Goal: Communication & Community: Answer question/provide support

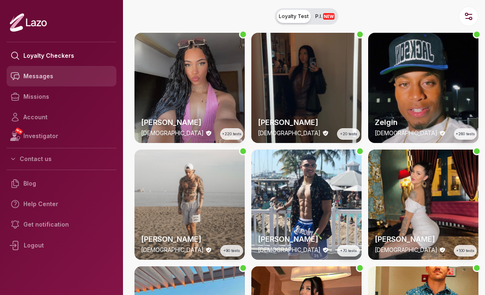
click at [52, 83] on link "Messages" at bounding box center [62, 76] width 110 height 21
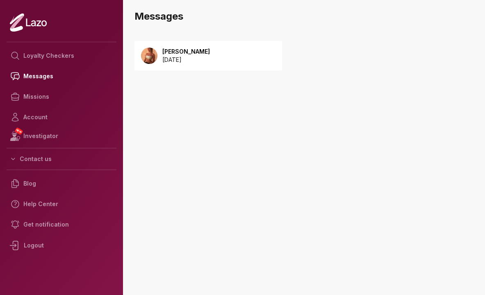
click at [181, 58] on p "[DATE]" at bounding box center [186, 60] width 48 height 8
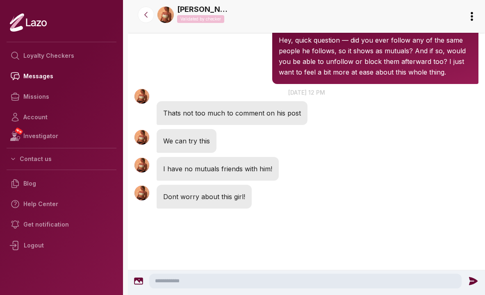
scroll to position [838, 0]
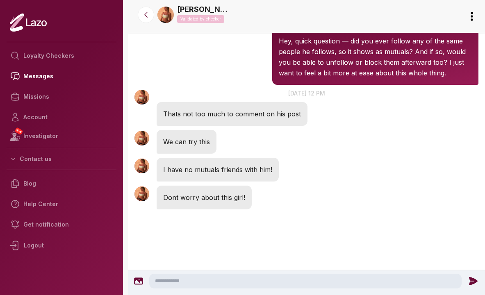
click at [213, 282] on textarea at bounding box center [305, 281] width 313 height 15
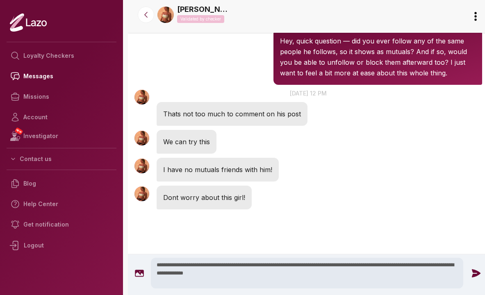
type textarea "**********"
click at [471, 278] on icon at bounding box center [476, 273] width 11 height 11
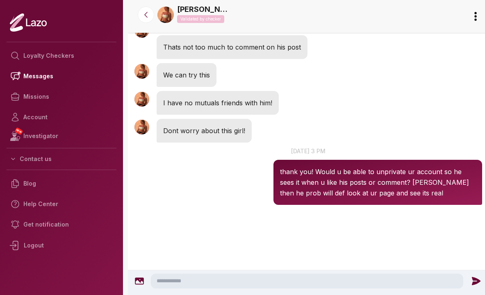
scroll to position [914, 0]
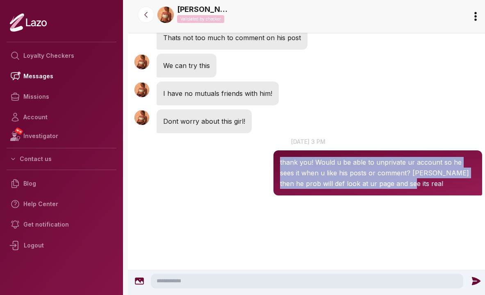
drag, startPoint x: 380, startPoint y: 214, endPoint x: 363, endPoint y: 186, distance: 32.4
click at [363, 186] on div "thank you! Would u be able to unprivate ur account so he sees it when u like hi…" at bounding box center [378, 173] width 209 height 45
click at [347, 189] on p "thank you! Would u be able to unprivate ur account so he sees it when u like hi…" at bounding box center [378, 173] width 196 height 32
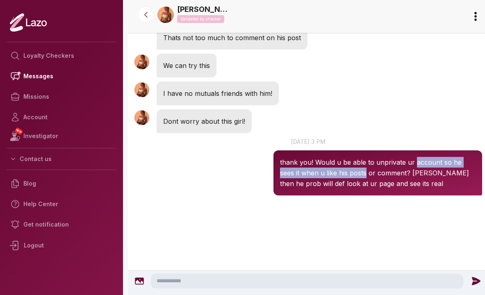
drag, startPoint x: 346, startPoint y: 202, endPoint x: 436, endPoint y: 192, distance: 90.4
click at [435, 189] on p "thank you! Would u be able to unprivate ur account so he sees it when u like hi…" at bounding box center [378, 173] width 196 height 32
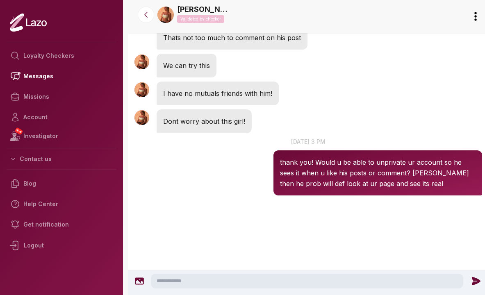
click at [429, 189] on p "thank you! Would u be able to unprivate ur account so he sees it when u like hi…" at bounding box center [378, 173] width 196 height 32
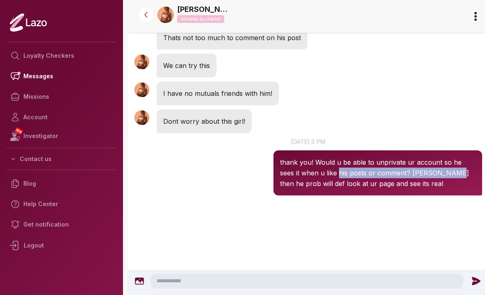
drag, startPoint x: 429, startPoint y: 205, endPoint x: 326, endPoint y: 209, distance: 102.6
click at [326, 189] on p "thank you! Would u be able to unprivate ur account so he sees it when u like hi…" at bounding box center [378, 173] width 196 height 32
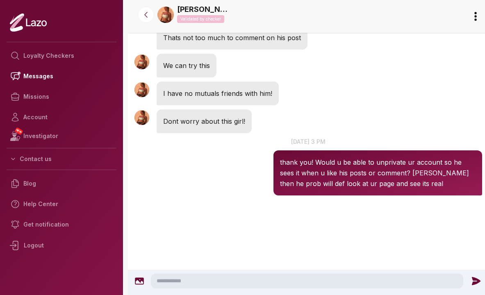
click at [336, 180] on div "Sharon 3:54 PM 16 Sep at 3 pm thank you! Would u be able to unprivate ur accoun…" at bounding box center [378, 166] width 209 height 58
drag, startPoint x: 336, startPoint y: 180, endPoint x: 339, endPoint y: 192, distance: 11.8
click at [339, 192] on div "Sharon 3:54 PM 16 Sep at 3 pm thank you! Would u be able to unprivate ur accoun…" at bounding box center [378, 166] width 209 height 58
drag, startPoint x: 378, startPoint y: 193, endPoint x: 367, endPoint y: 174, distance: 21.5
click at [368, 174] on div "Sharon 3:54 PM 16 Sep at 3 pm thank you! Would u be able to unprivate ur accoun…" at bounding box center [378, 166] width 209 height 58
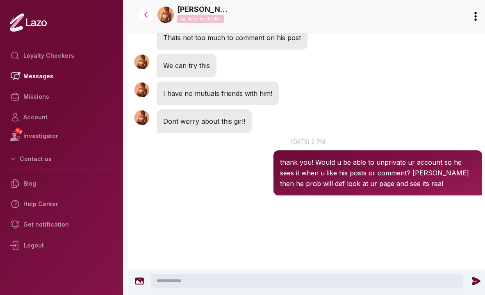
click at [367, 146] on p "16 Sep at 3 pm" at bounding box center [308, 141] width 361 height 9
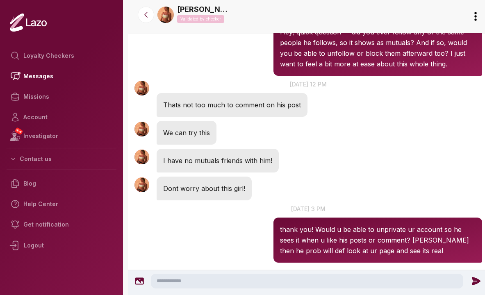
scroll to position [848, 0]
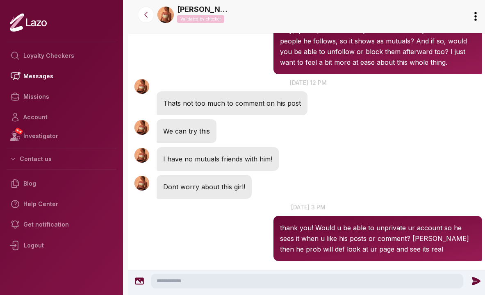
click at [367, 145] on div "Sharon 12:24 PM We can try this" at bounding box center [308, 131] width 361 height 28
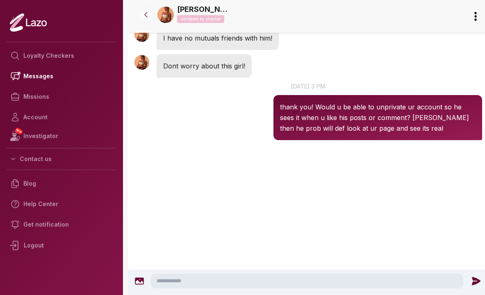
click at [143, 16] on icon at bounding box center [146, 15] width 8 height 8
